Goal: Task Accomplishment & Management: Manage account settings

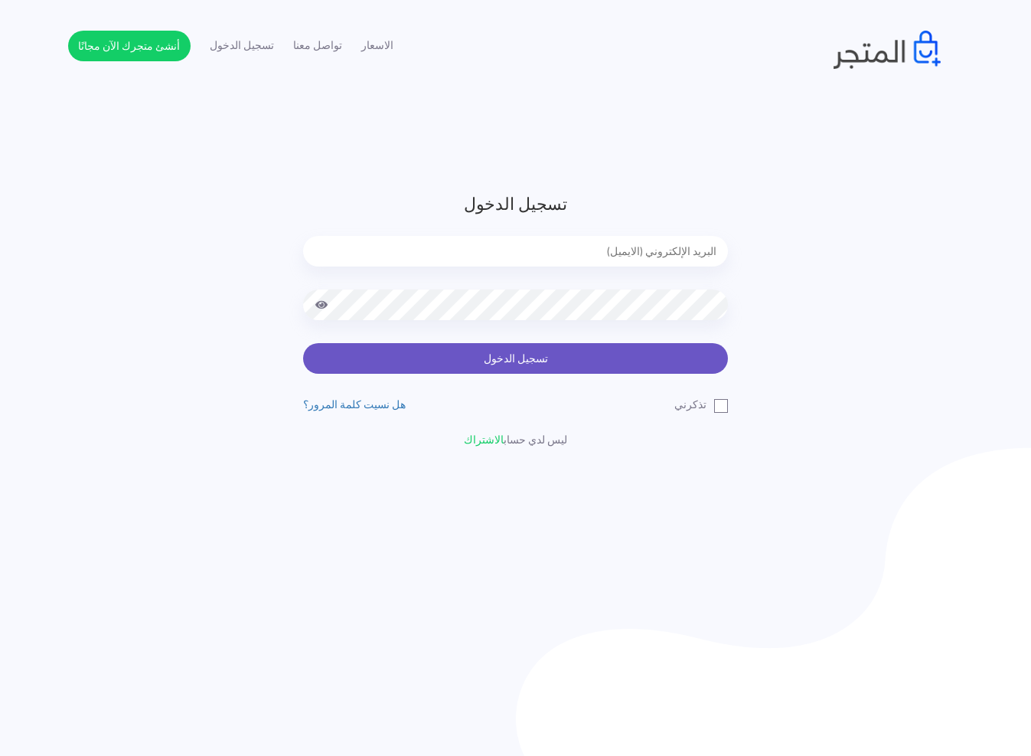
type input "[EMAIL_ADDRESS][DOMAIN_NAME]"
click at [618, 358] on button "تسجيل الدخول" at bounding box center [515, 358] width 425 height 31
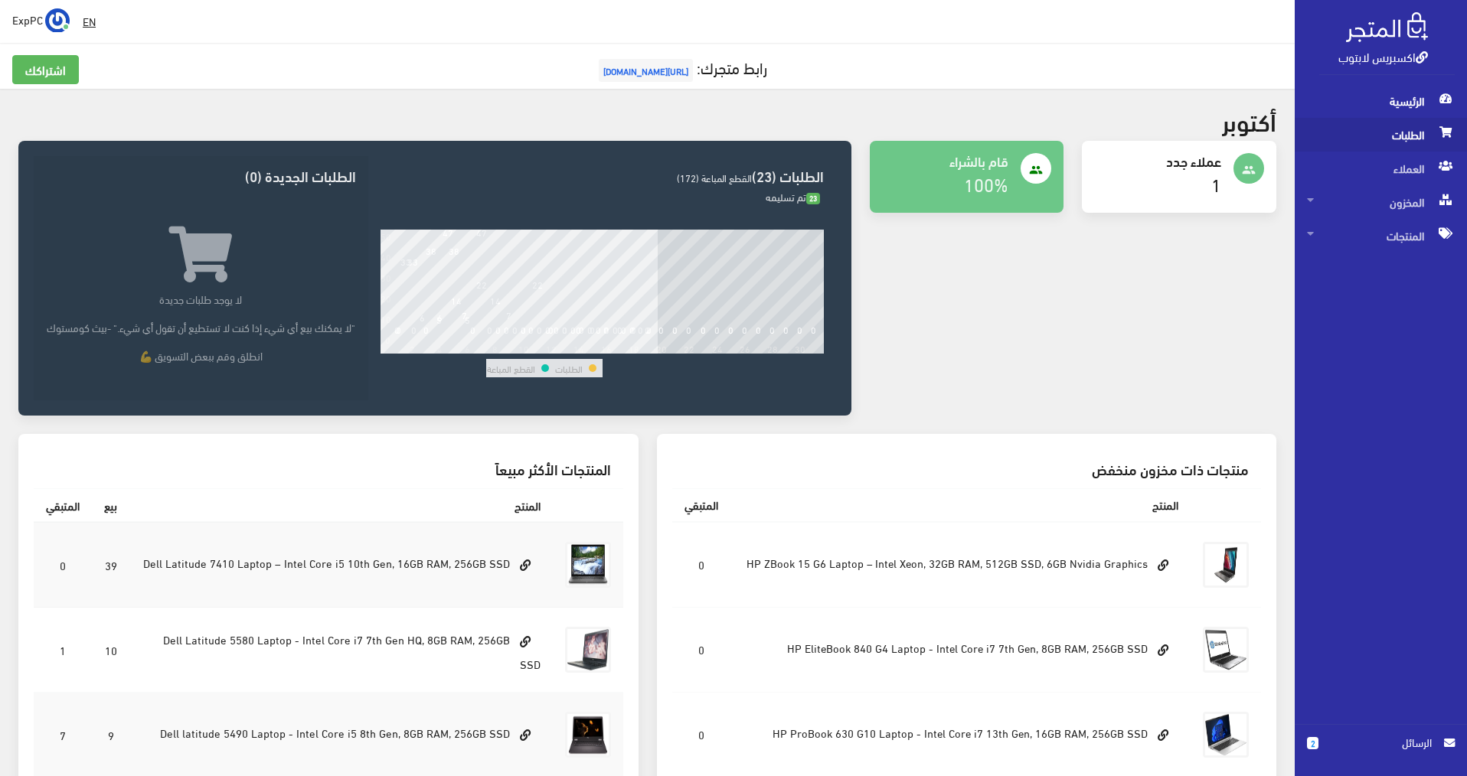
click at [1039, 125] on span "الطلبات" at bounding box center [1381, 135] width 148 height 34
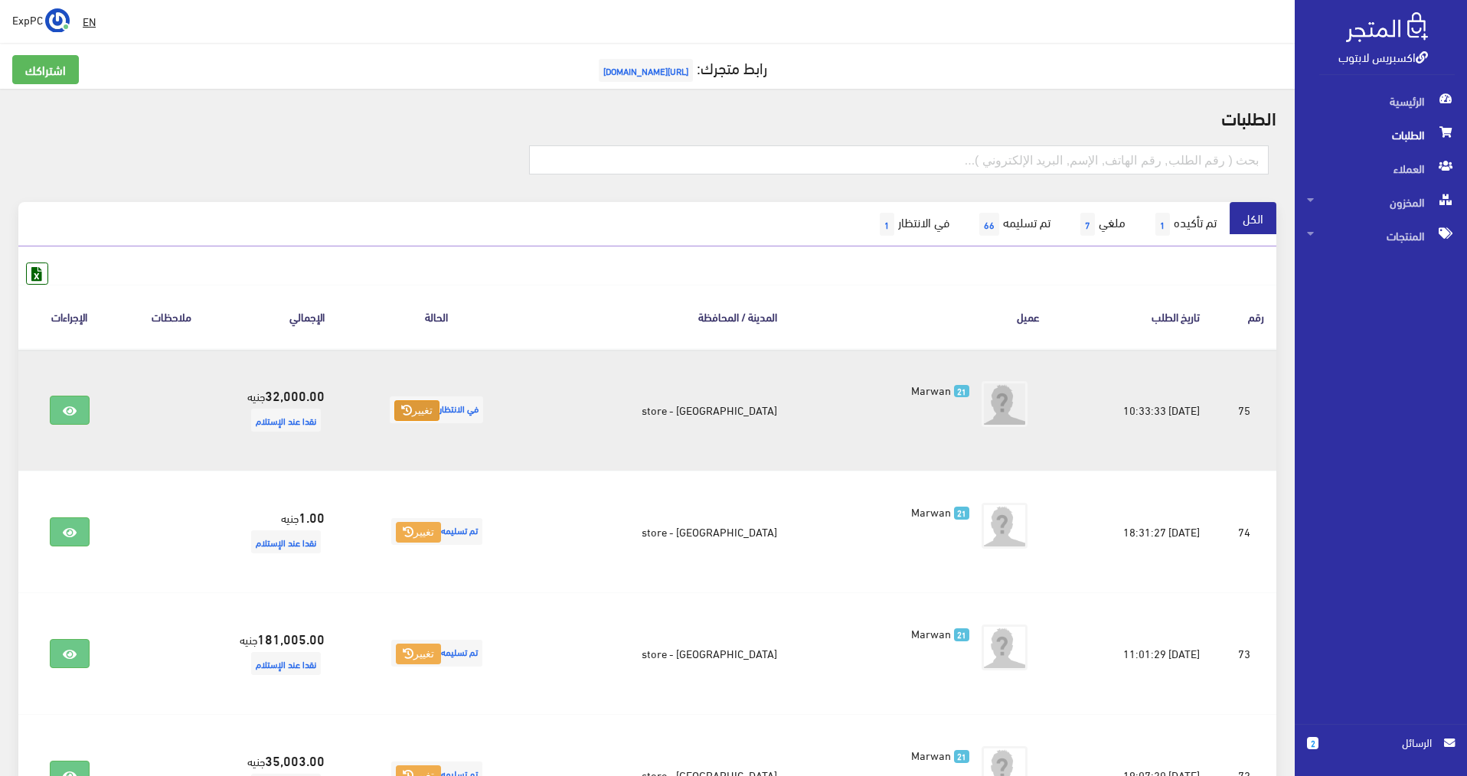
click at [439, 404] on button "تغيير" at bounding box center [416, 410] width 45 height 21
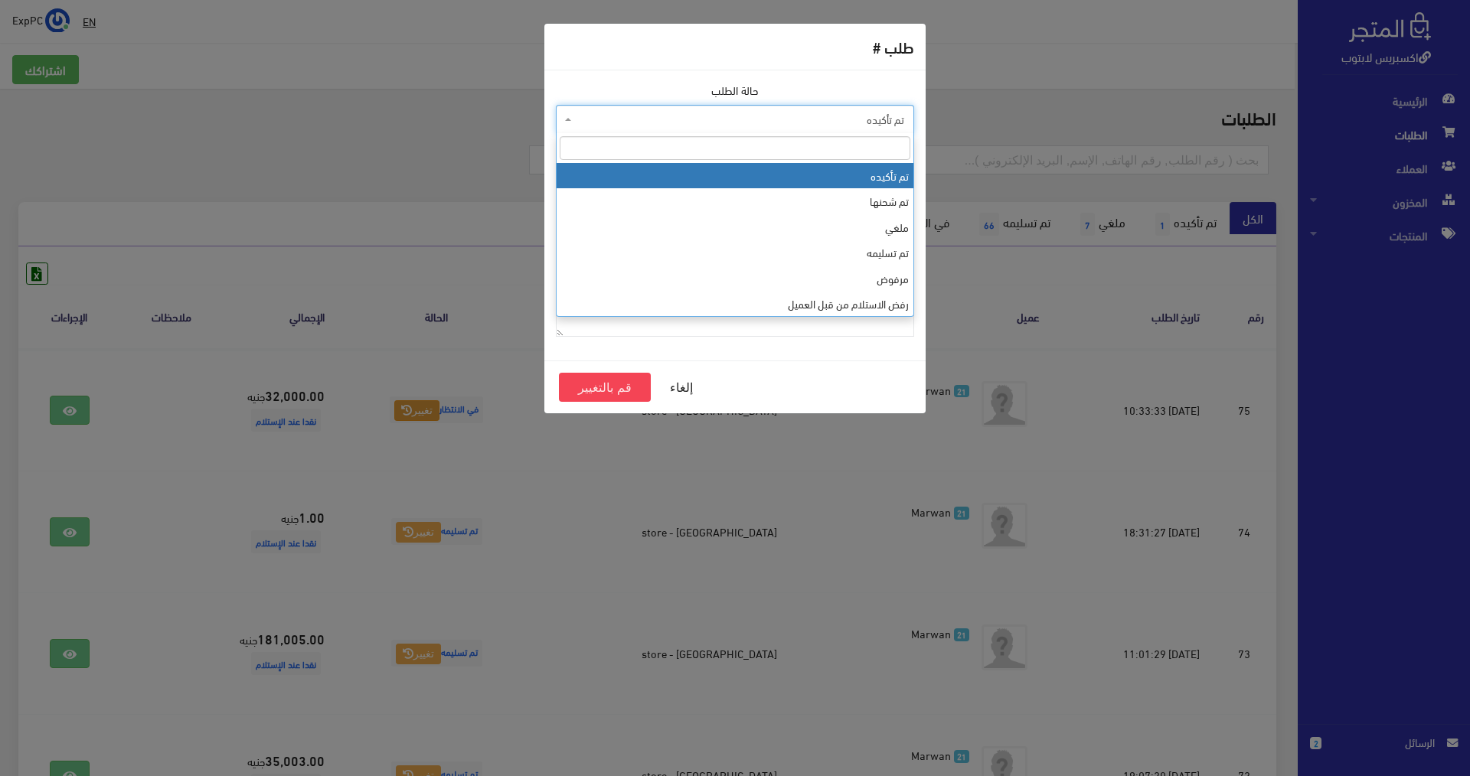
click at [859, 113] on span "تم تأكيده" at bounding box center [739, 119] width 329 height 15
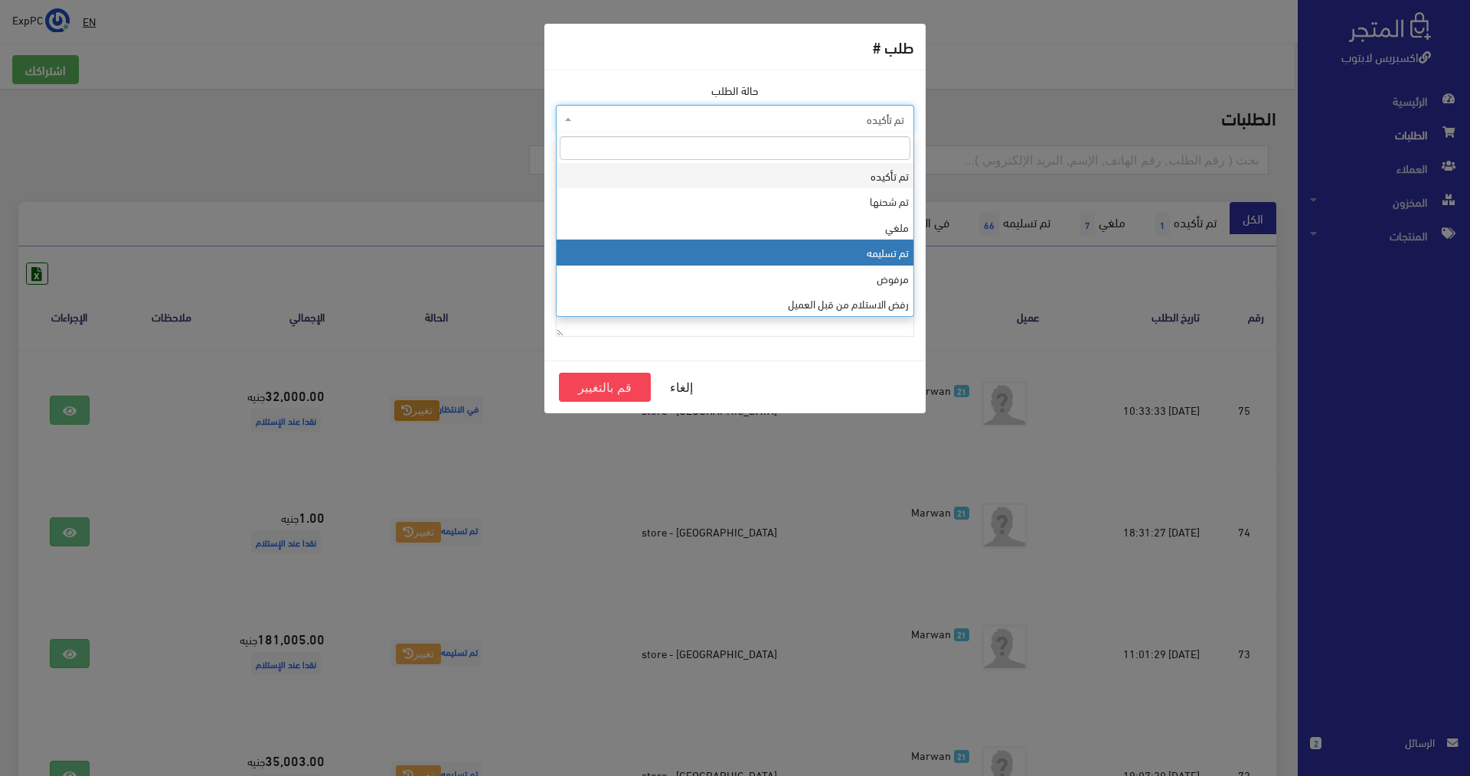
select select "4"
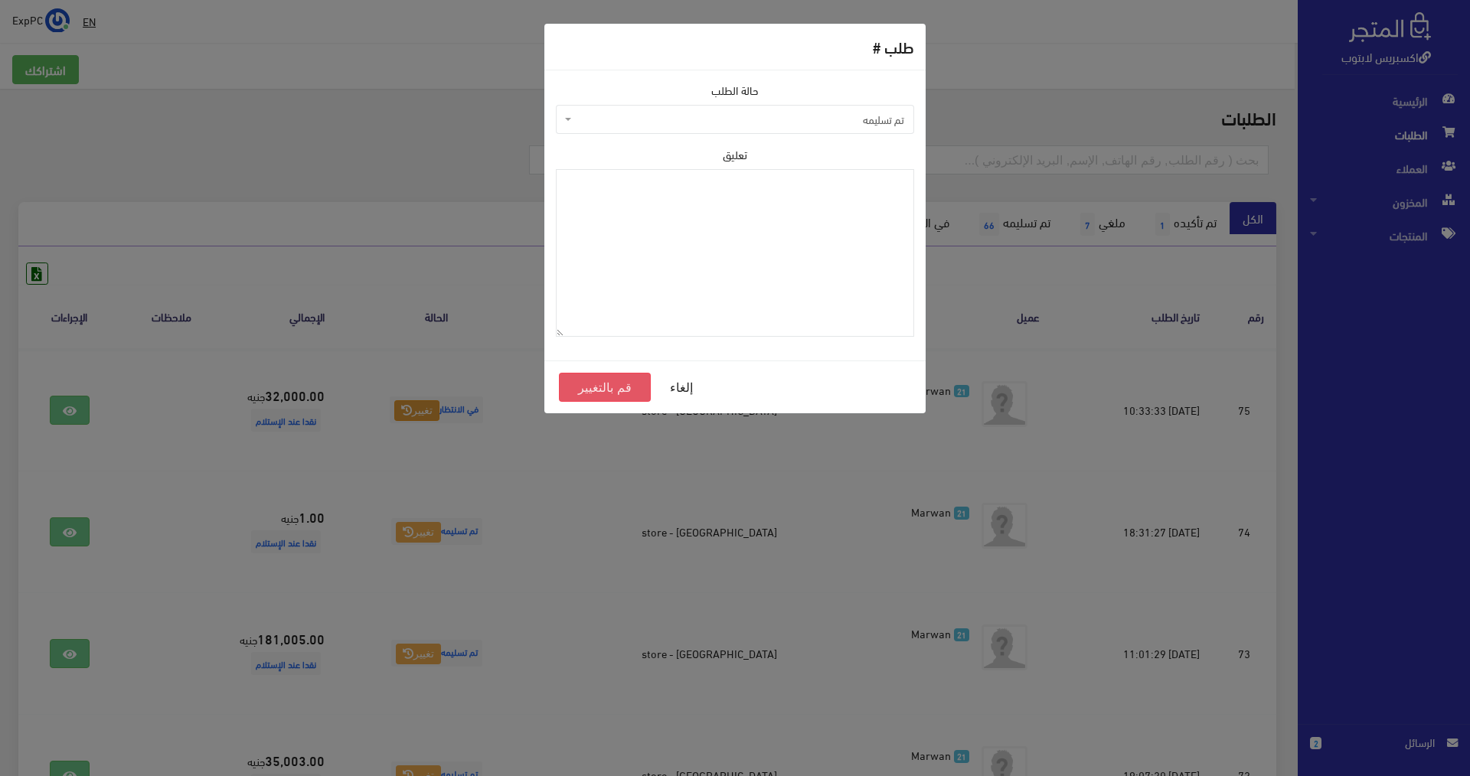
click at [631, 382] on button "قم بالتغيير" at bounding box center [605, 387] width 92 height 29
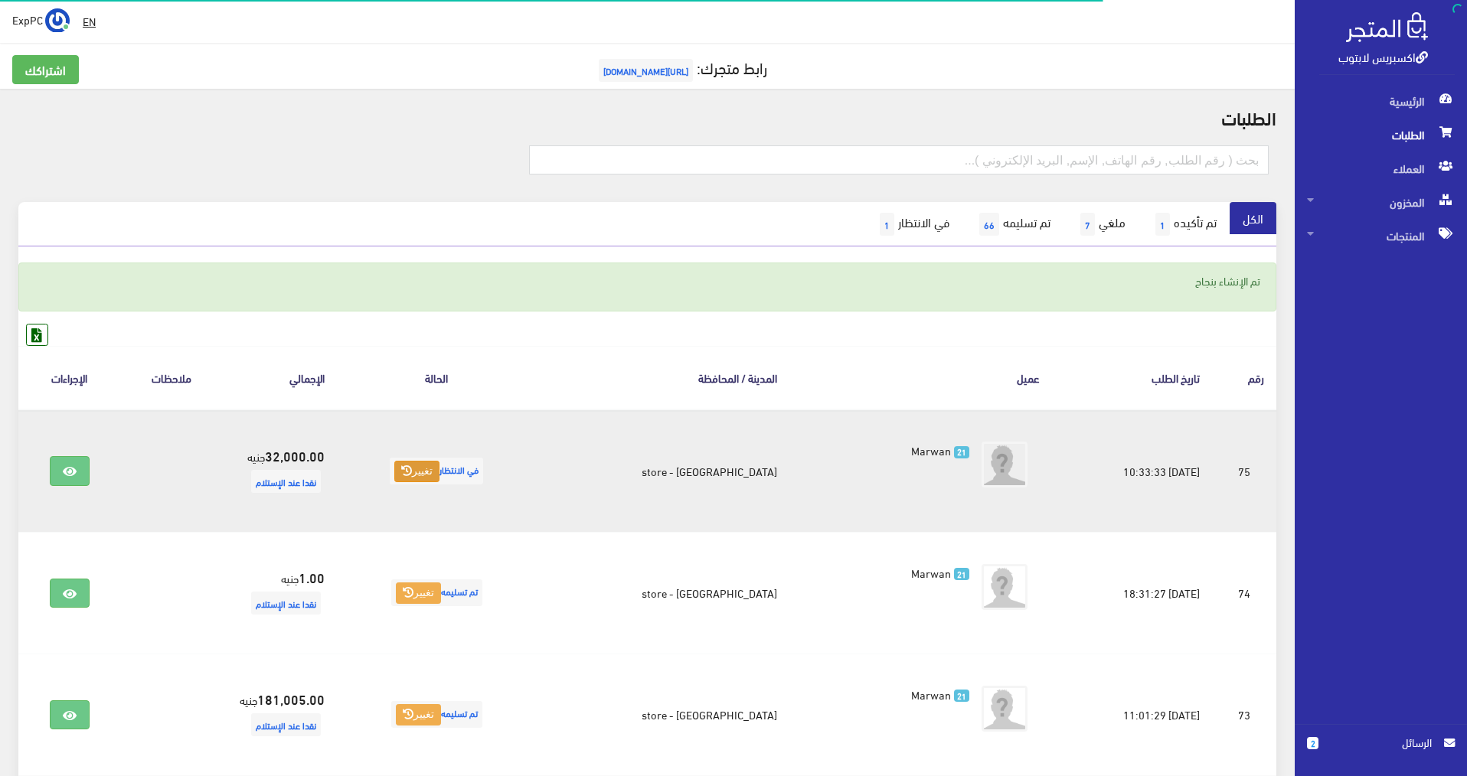
click at [435, 462] on button "تغيير" at bounding box center [416, 471] width 45 height 21
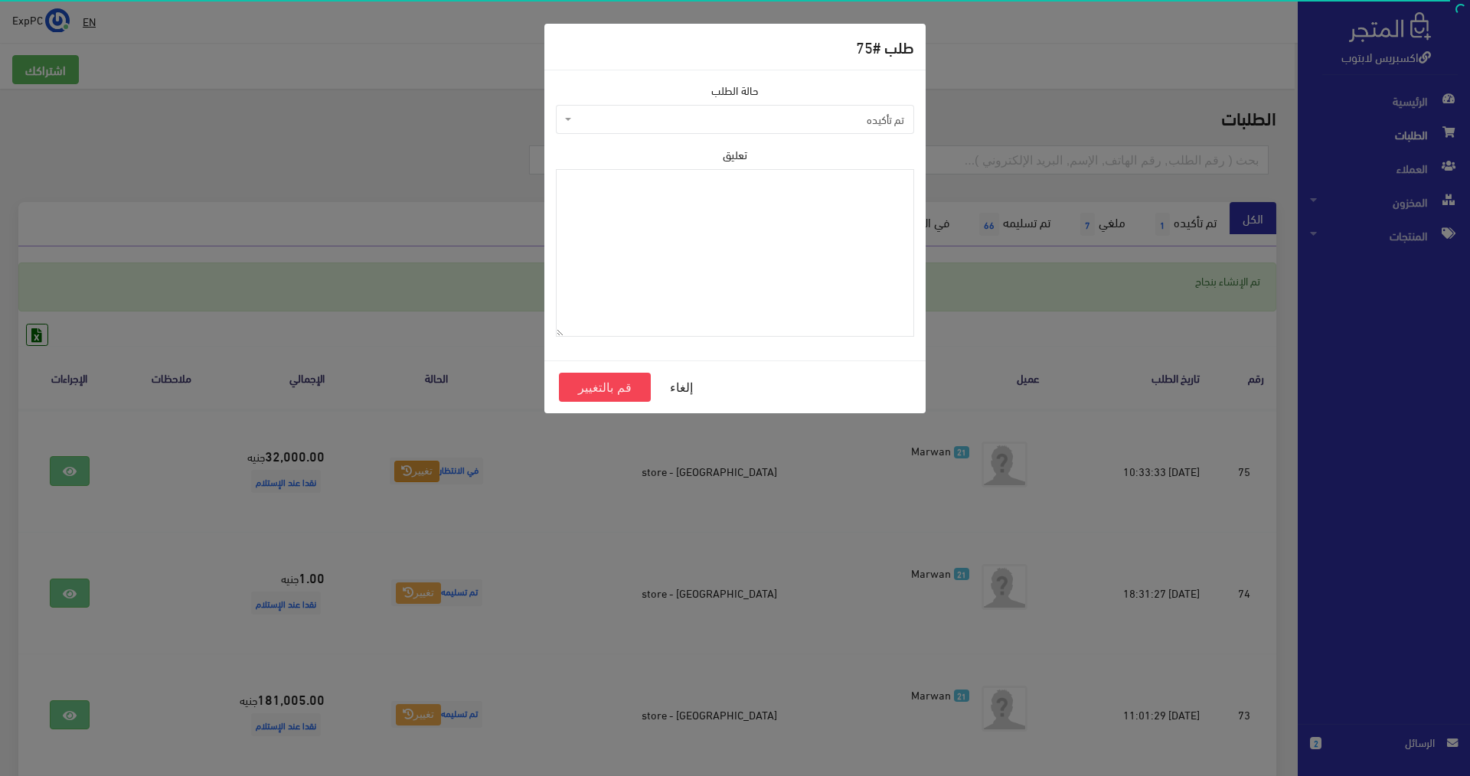
click at [674, 113] on span "تم تأكيده" at bounding box center [739, 119] width 329 height 15
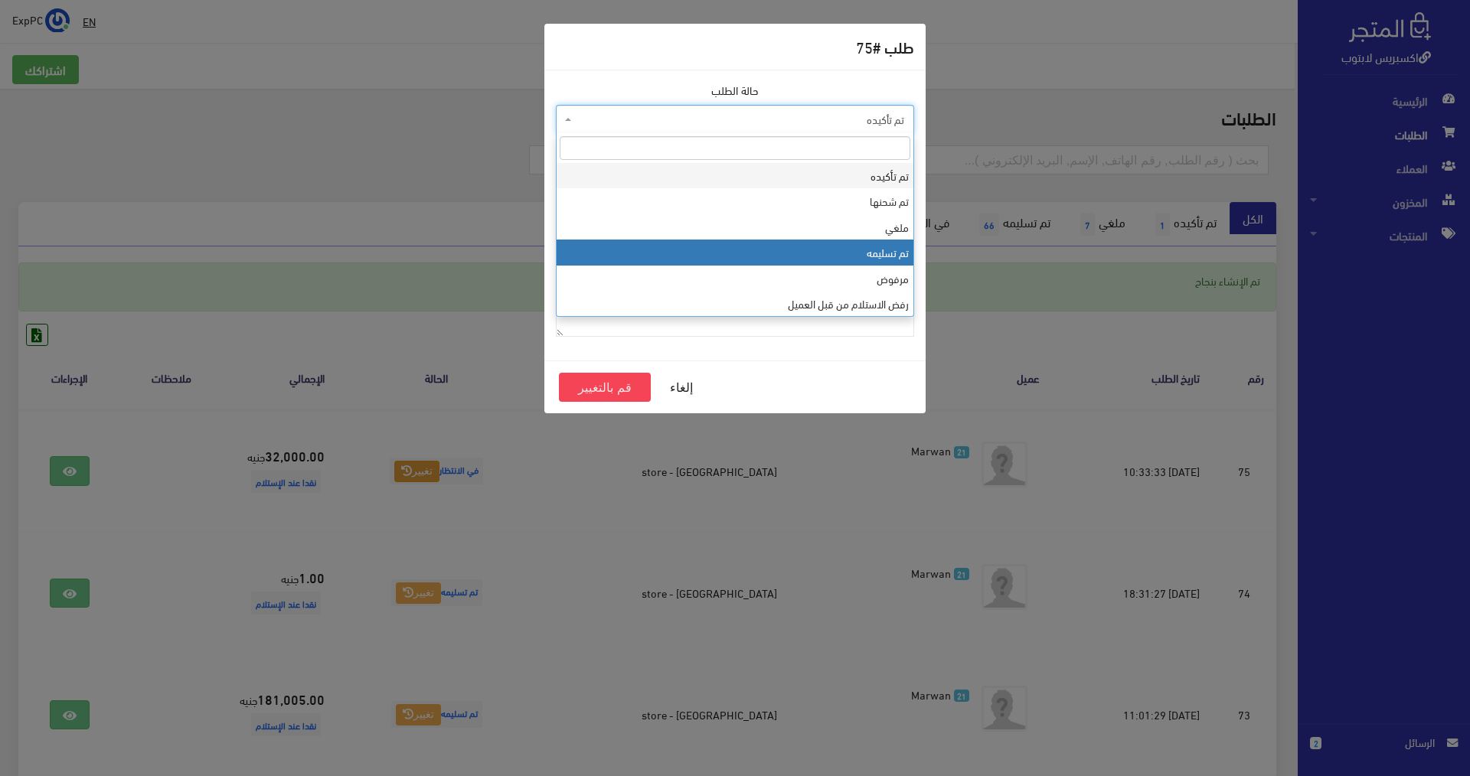
select select "4"
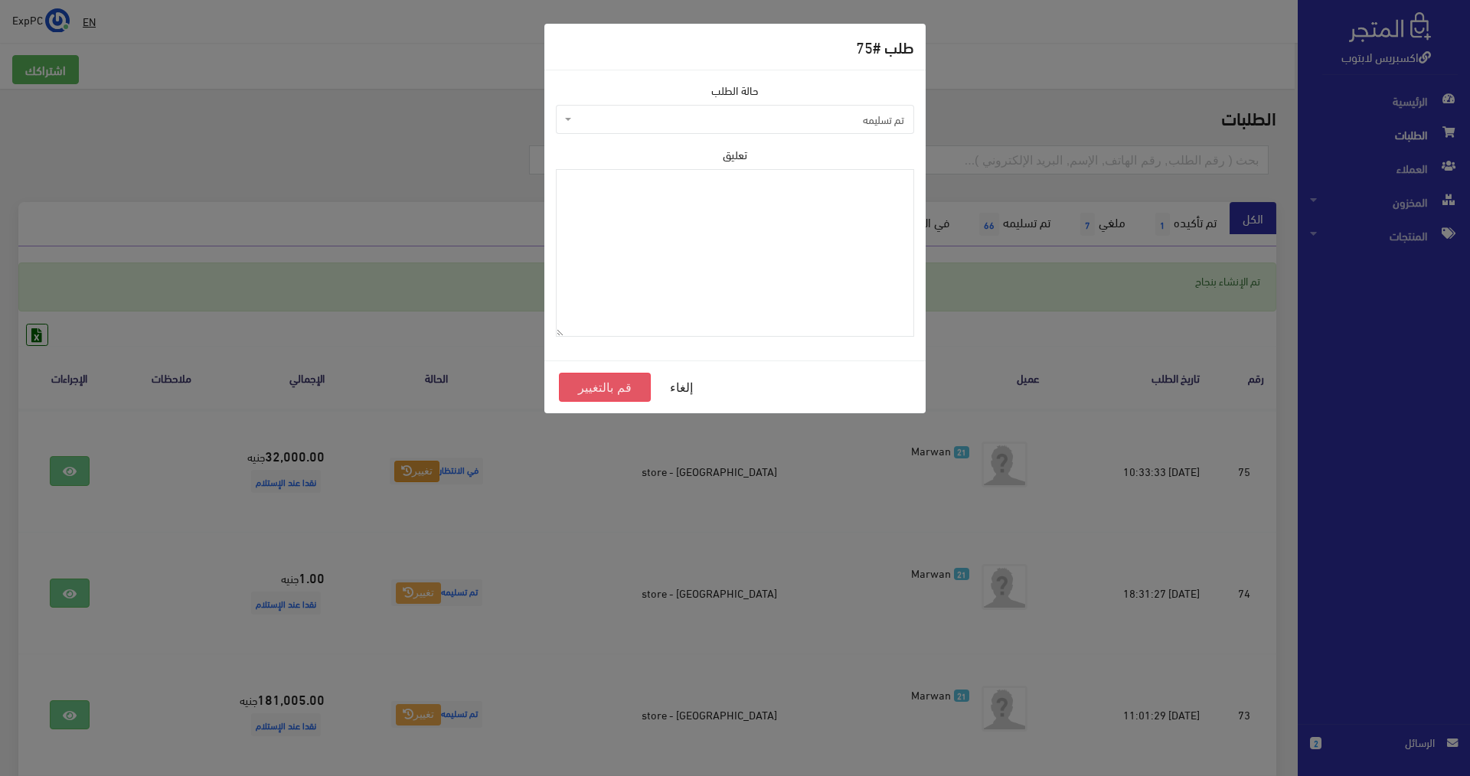
click at [614, 390] on button "قم بالتغيير" at bounding box center [605, 387] width 92 height 29
